Goal: Find contact information

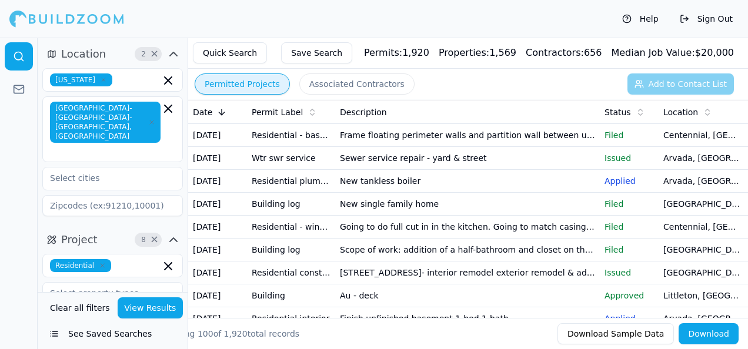
click at [418, 193] on td "New tankless boiler" at bounding box center [467, 181] width 265 height 23
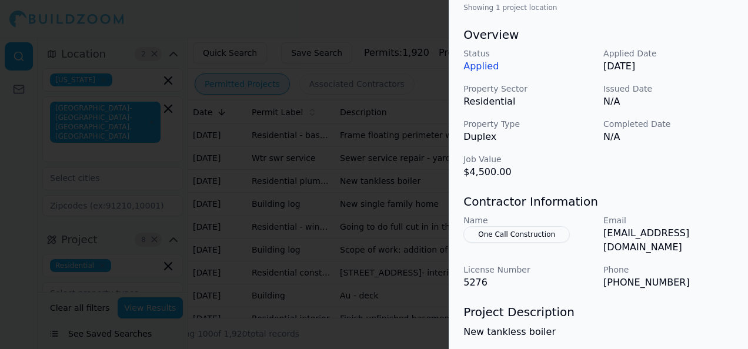
scroll to position [412, 0]
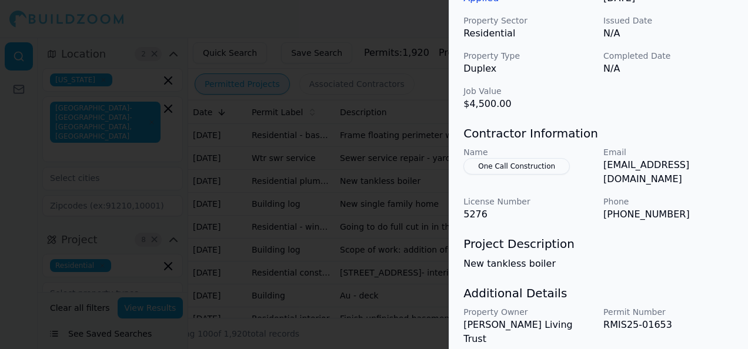
click at [507, 172] on button "One Call Construction" at bounding box center [517, 166] width 106 height 16
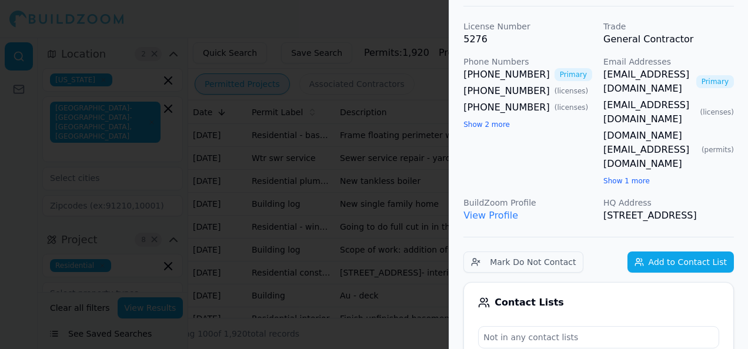
scroll to position [0, 0]
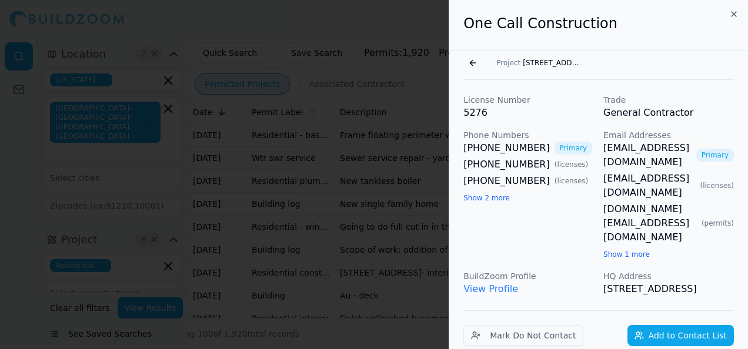
click at [472, 65] on button "Go back" at bounding box center [473, 63] width 19 height 19
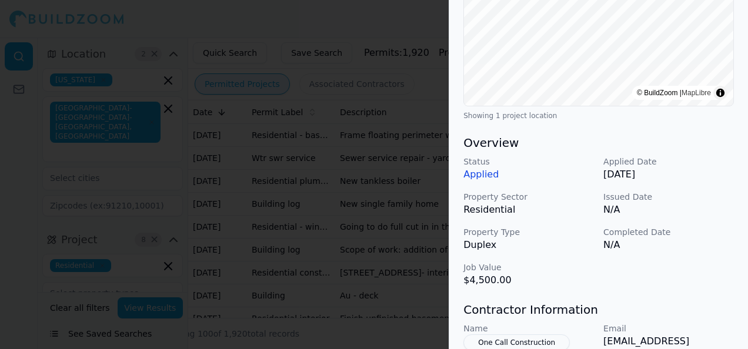
scroll to position [412, 0]
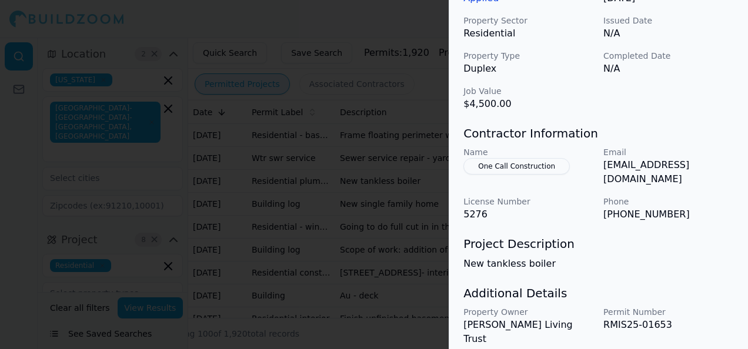
click at [171, 175] on div at bounding box center [374, 174] width 748 height 349
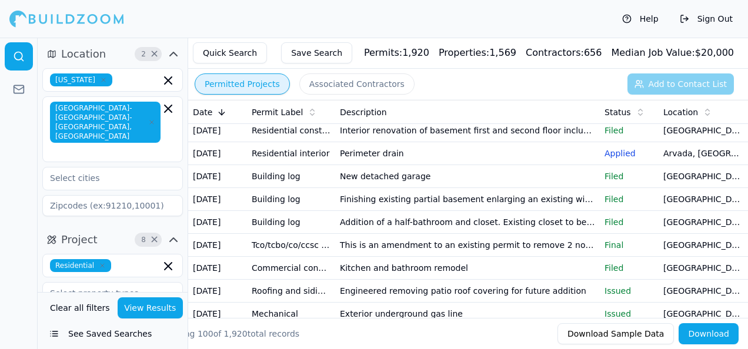
scroll to position [235, 0]
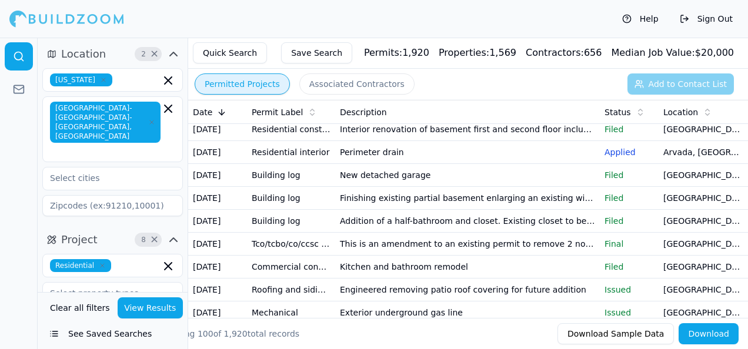
click at [434, 118] on td "Tankless water heater installation" at bounding box center [467, 106] width 265 height 23
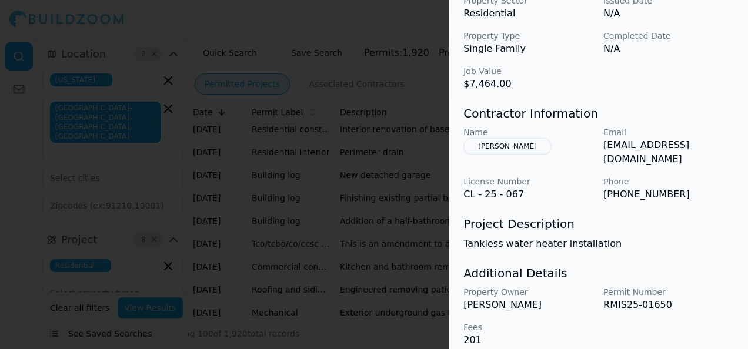
scroll to position [373, 0]
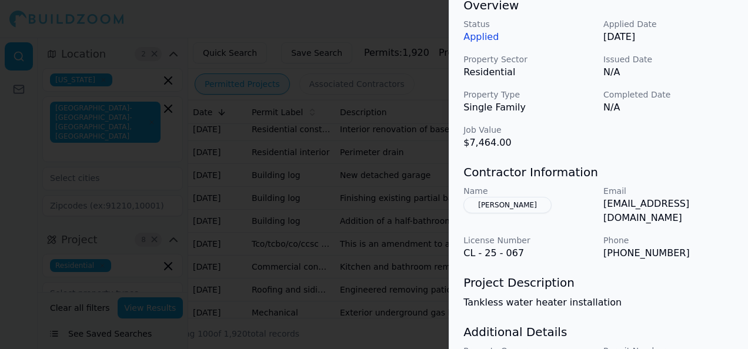
click at [496, 205] on button "[PERSON_NAME]" at bounding box center [508, 205] width 88 height 16
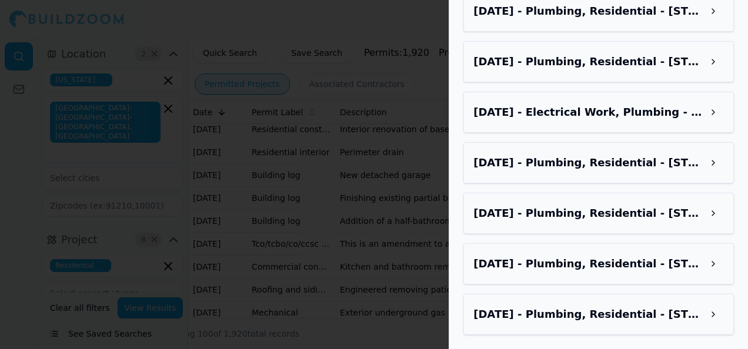
scroll to position [1196, 0]
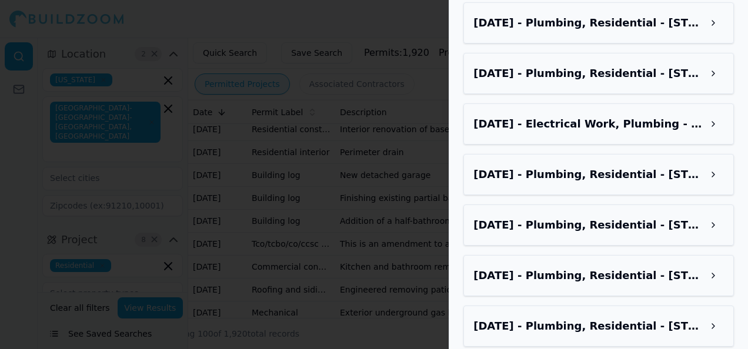
click at [11, 169] on div at bounding box center [374, 174] width 748 height 349
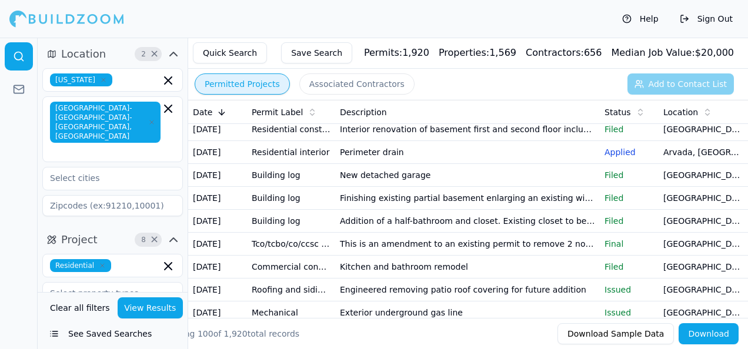
click at [406, 95] on td "Finish unfinished basement 1-bed 1-bath" at bounding box center [467, 83] width 265 height 23
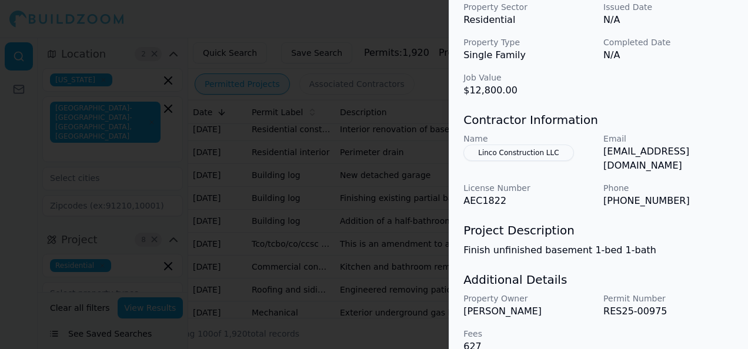
scroll to position [432, 0]
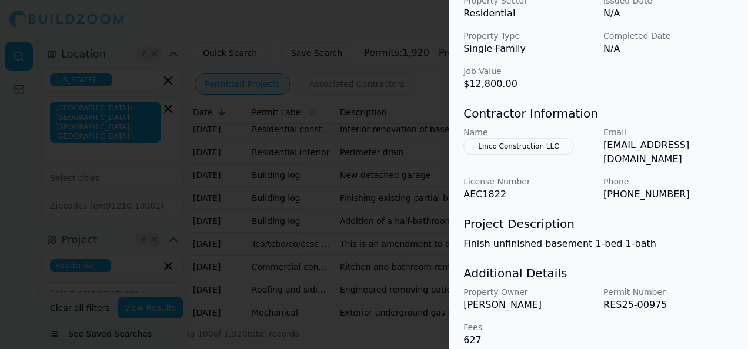
click at [201, 144] on div at bounding box center [374, 174] width 748 height 349
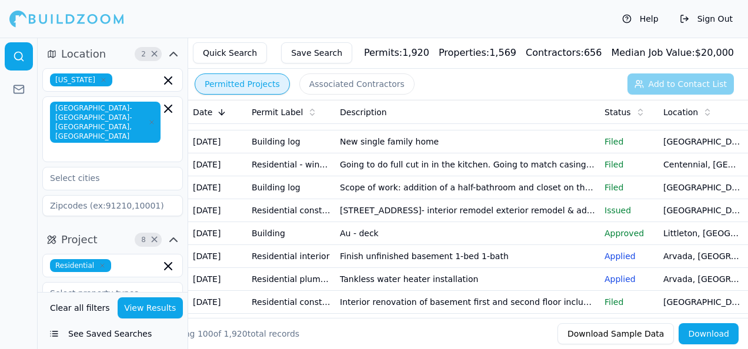
scroll to position [0, 0]
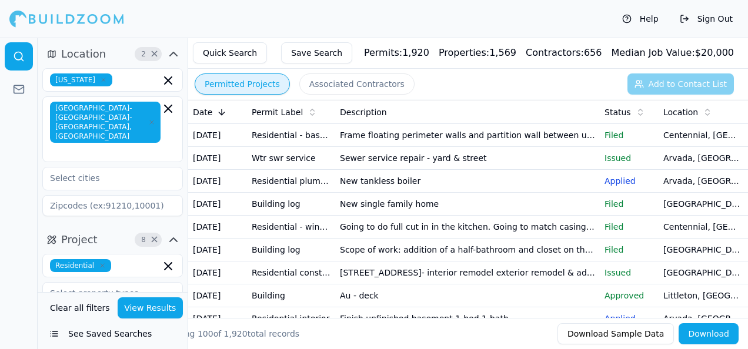
click at [366, 170] on td "Sewer service repair - yard & street" at bounding box center [467, 158] width 265 height 23
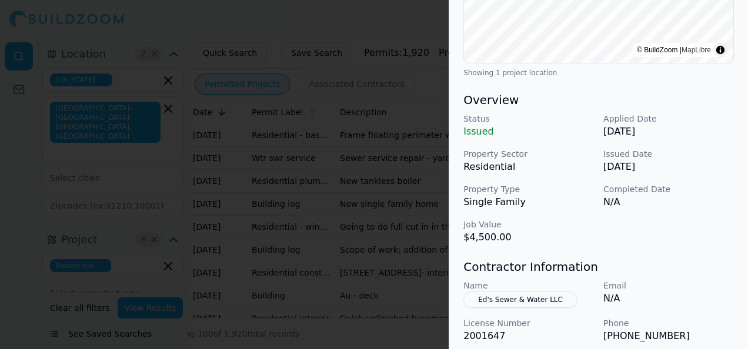
scroll to position [294, 0]
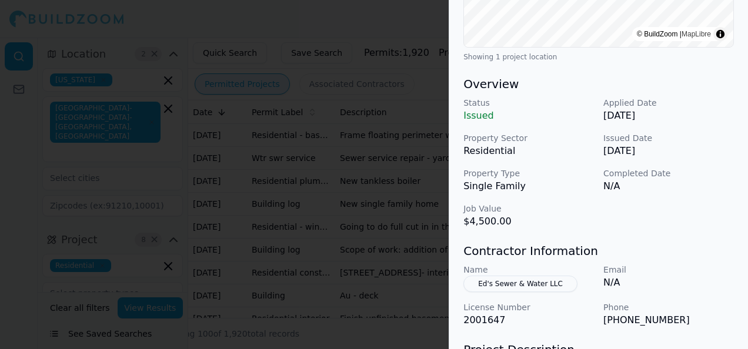
click at [338, 172] on div at bounding box center [374, 174] width 748 height 349
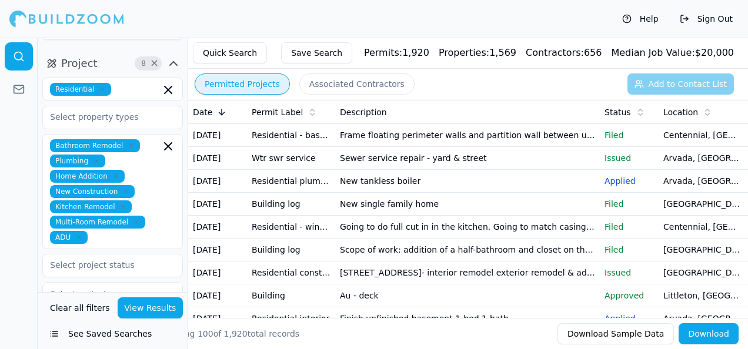
scroll to position [0, 0]
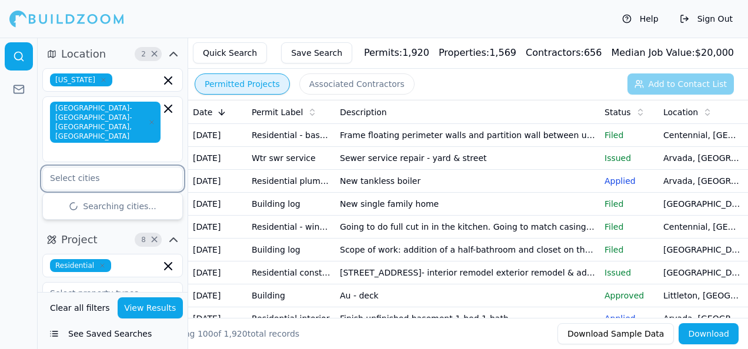
click at [116, 168] on input "text" at bounding box center [105, 178] width 125 height 21
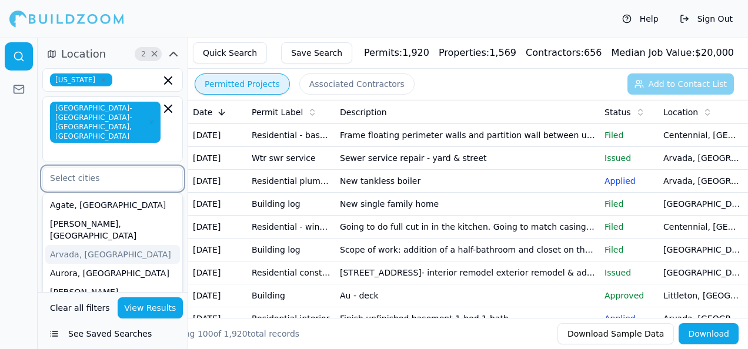
click at [93, 245] on div "Arvada, [GEOGRAPHIC_DATA]" at bounding box center [112, 254] width 135 height 19
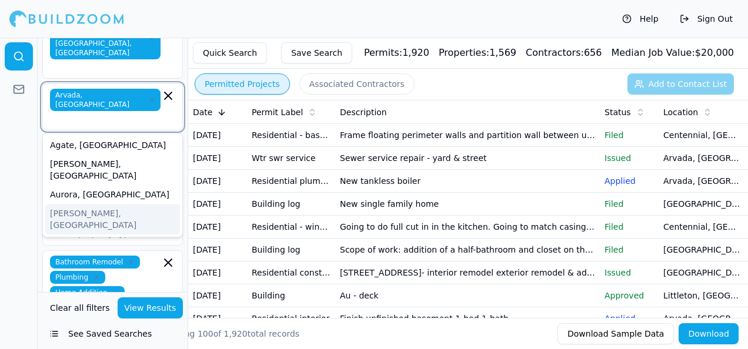
scroll to position [59, 0]
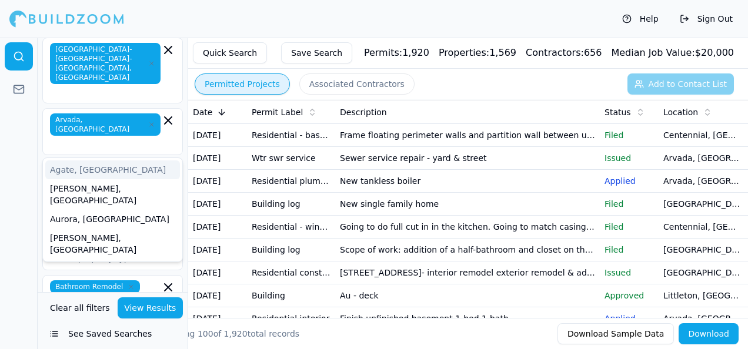
click at [120, 109] on div "Arvada, [GEOGRAPHIC_DATA]" at bounding box center [112, 131] width 141 height 47
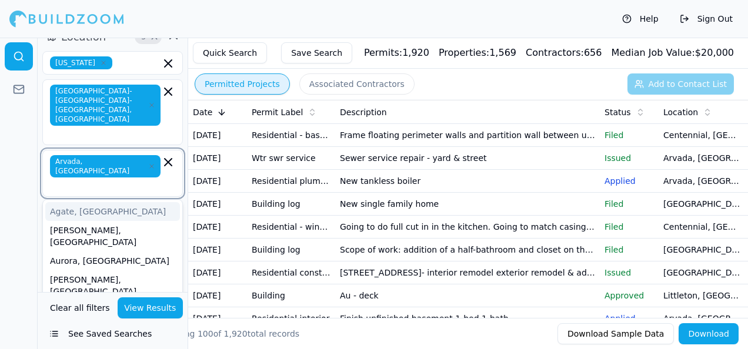
scroll to position [0, 0]
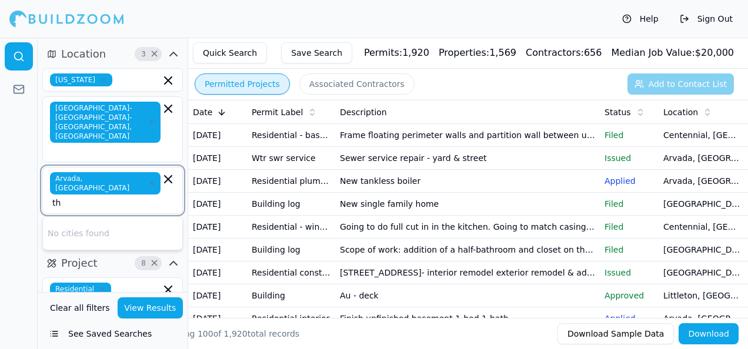
type input "t"
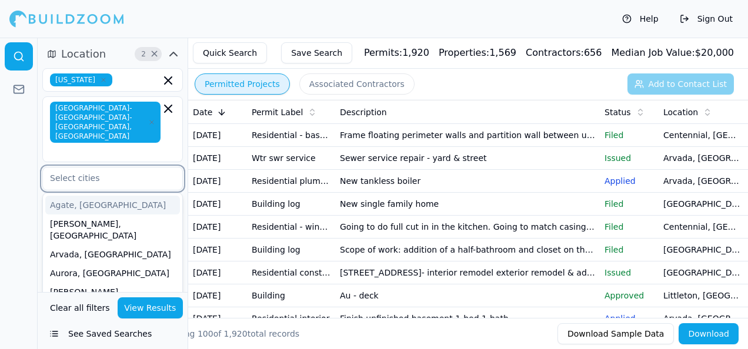
click at [104, 168] on input "text" at bounding box center [105, 178] width 125 height 21
click at [8, 158] on div at bounding box center [19, 194] width 38 height 312
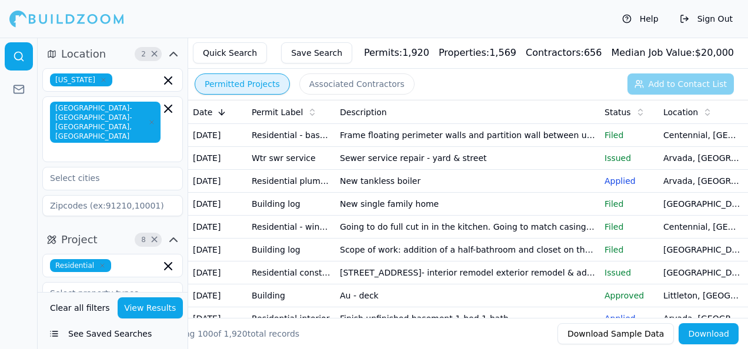
scroll to position [59, 0]
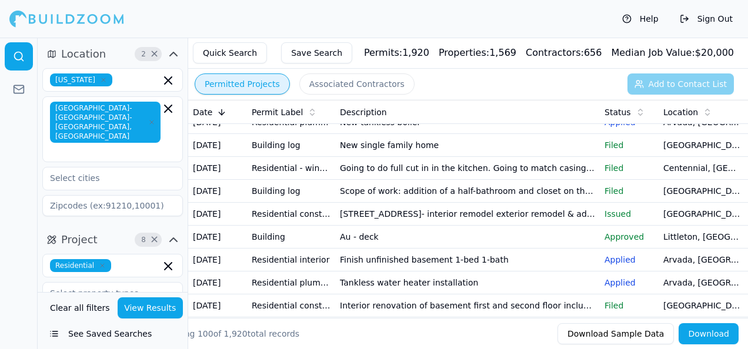
click at [431, 180] on td "Going to do full cut in in the kitchen. Going to match casing to other patio do…" at bounding box center [467, 168] width 265 height 23
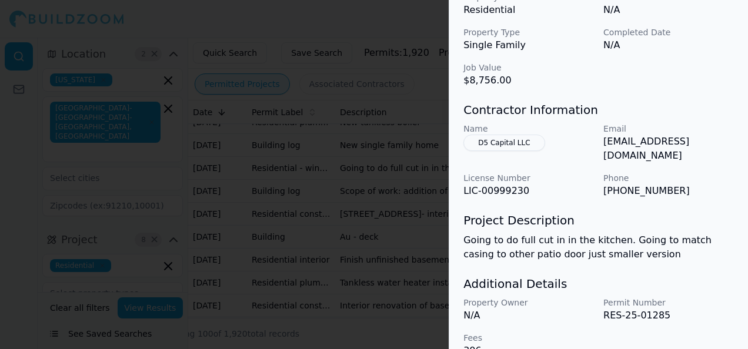
scroll to position [446, 0]
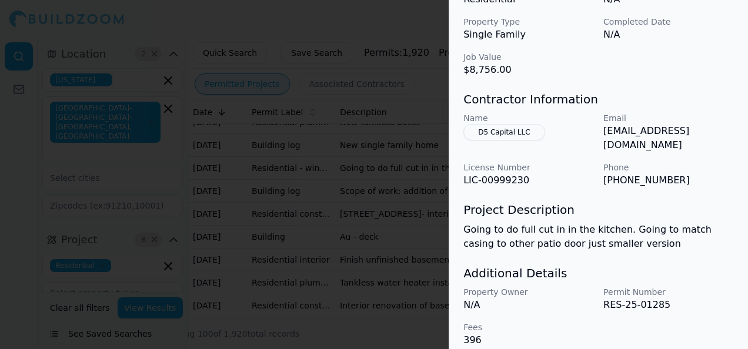
click at [335, 197] on div at bounding box center [374, 174] width 748 height 349
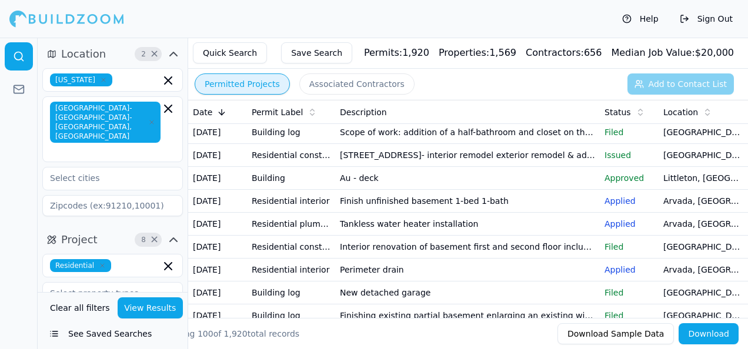
scroll to position [177, 0]
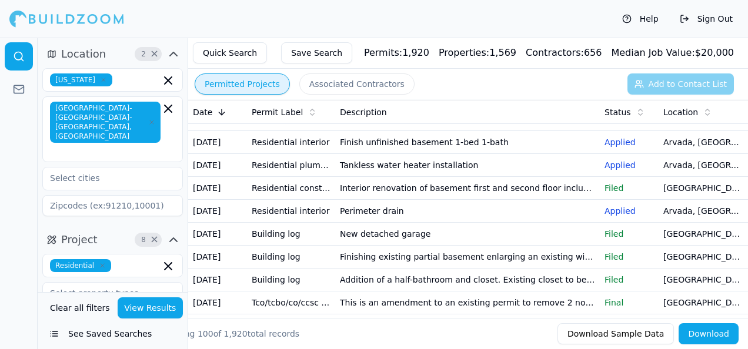
click at [332, 200] on td "Residential construction permit" at bounding box center [291, 188] width 88 height 23
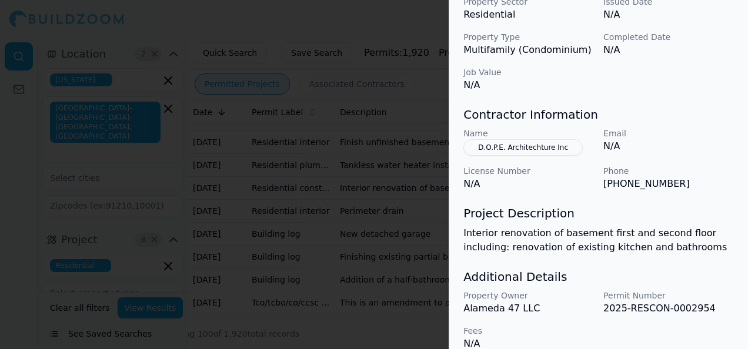
scroll to position [387, 0]
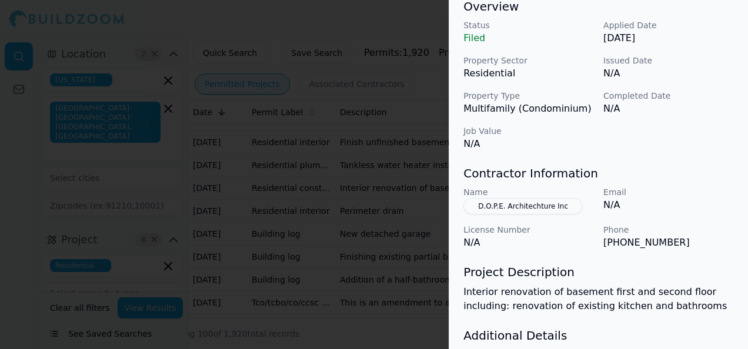
click at [358, 144] on div at bounding box center [374, 174] width 748 height 349
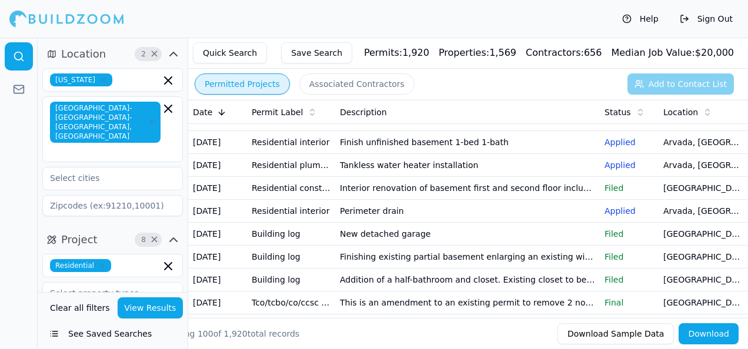
click at [389, 177] on td "Tankless water heater installation" at bounding box center [467, 165] width 265 height 23
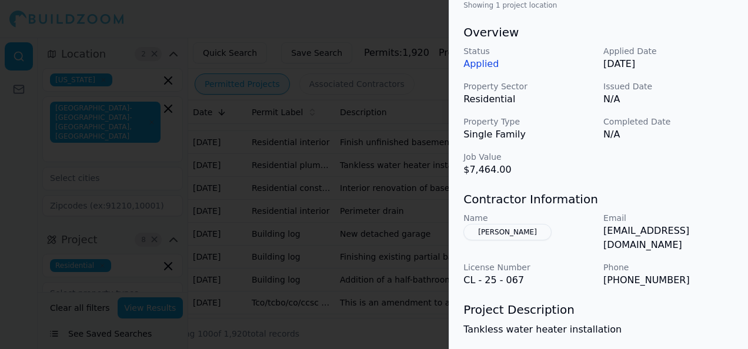
scroll to position [353, 0]
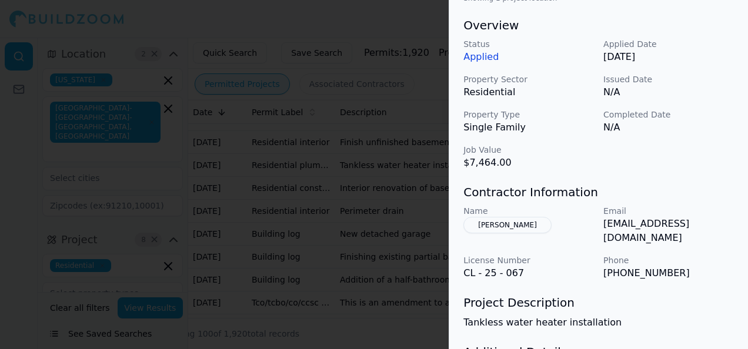
click at [371, 201] on div at bounding box center [374, 174] width 748 height 349
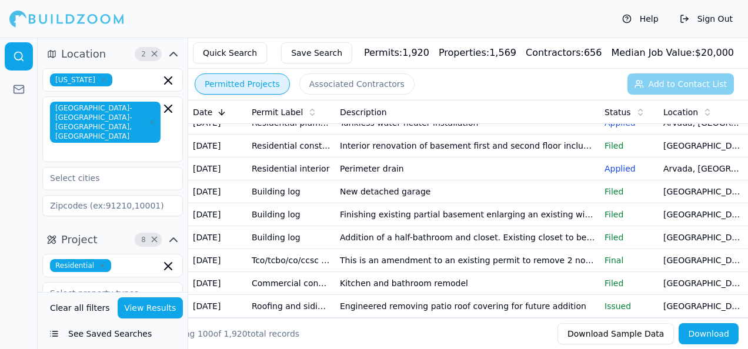
scroll to position [235, 0]
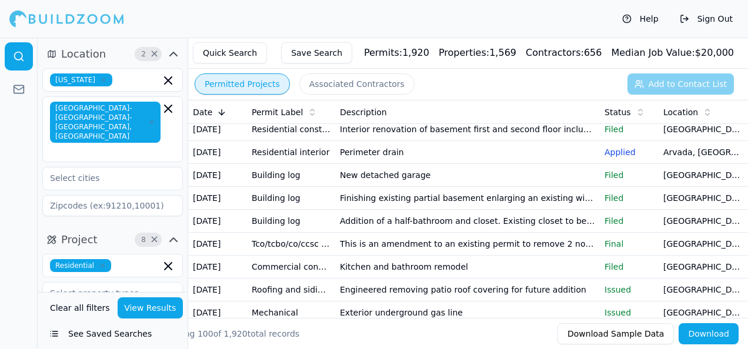
click at [291, 164] on td "Residential interior" at bounding box center [291, 152] width 88 height 23
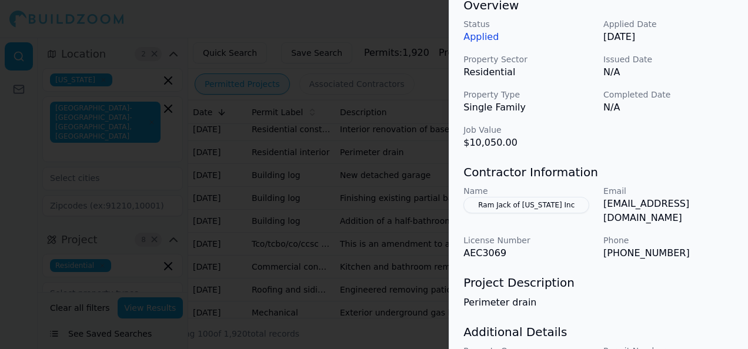
scroll to position [20, 0]
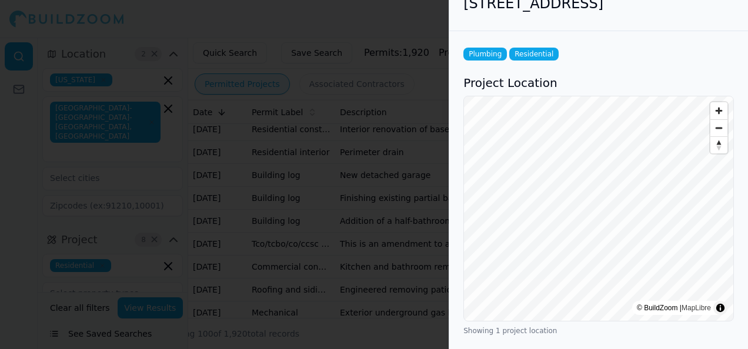
click at [432, 220] on div at bounding box center [374, 174] width 748 height 349
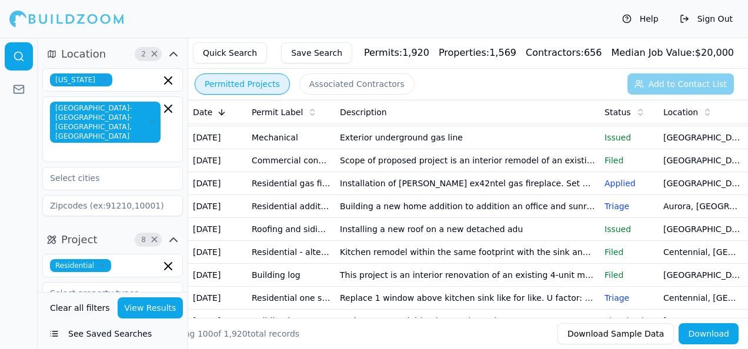
scroll to position [412, 0]
click at [421, 56] on td "Addition of a half-bathroom and closet. Existing closet to be enlarged and conv…" at bounding box center [467, 45] width 265 height 23
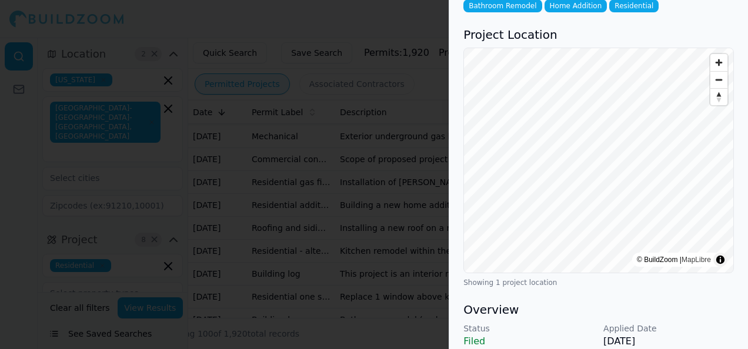
scroll to position [0, 0]
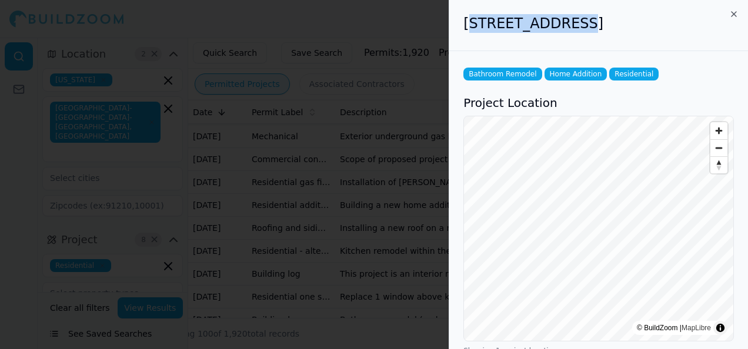
drag, startPoint x: 525, startPoint y: 20, endPoint x: 607, endPoint y: 21, distance: 82.4
click at [607, 21] on h2 "[STREET_ADDRESS]" at bounding box center [599, 23] width 271 height 19
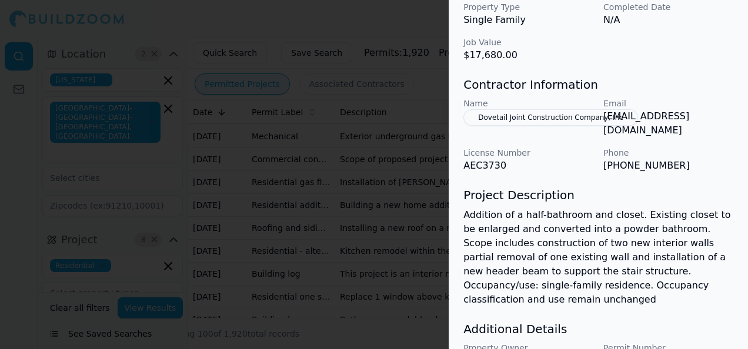
scroll to position [502, 0]
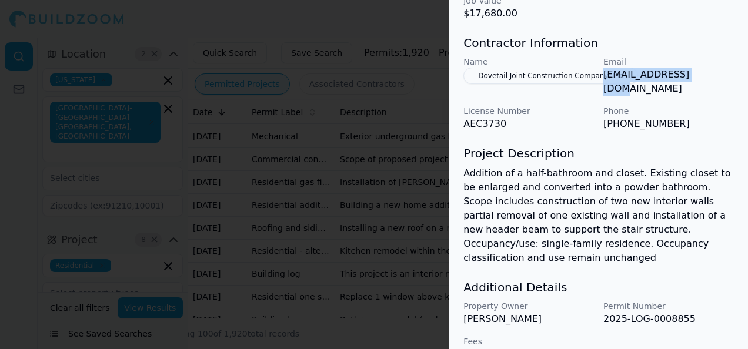
drag, startPoint x: 695, startPoint y: 74, endPoint x: 604, endPoint y: 83, distance: 91.6
click at [604, 83] on div "Email [EMAIL_ADDRESS][DOMAIN_NAME]" at bounding box center [669, 76] width 131 height 40
copy p "[EMAIL_ADDRESS][DOMAIN_NAME]"
